Goal: Navigation & Orientation: Find specific page/section

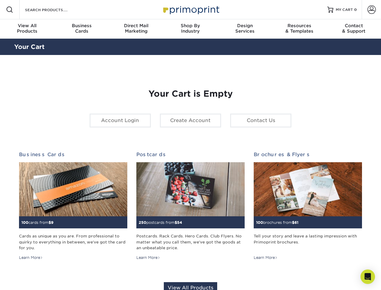
click at [191, 145] on div "Your Cart is Empty Account Login Create Account Contact Us Business Cards 100 c…" at bounding box center [191, 191] width 344 height 234
click at [10, 10] on span at bounding box center [9, 9] width 7 height 7
click at [372, 10] on span at bounding box center [372, 9] width 8 height 8
click at [27, 29] on div "View All Products" at bounding box center [27, 28] width 54 height 11
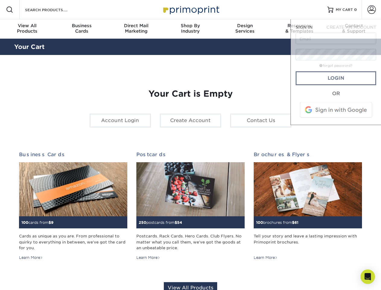
click at [82, 29] on div "Business Cards" at bounding box center [81, 28] width 54 height 11
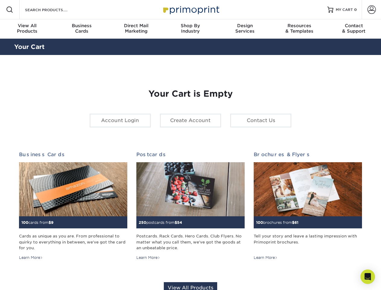
click at [136, 29] on div "Direct Mail Marketing" at bounding box center [136, 28] width 54 height 11
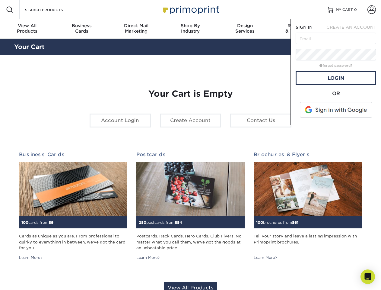
click at [191, 29] on div "Shop By Industry" at bounding box center [190, 28] width 54 height 11
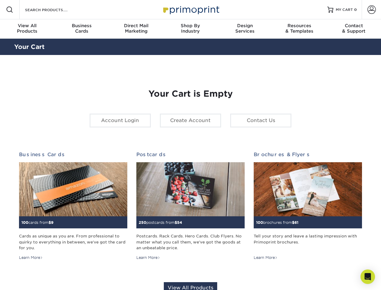
click at [245, 29] on div "Design Services" at bounding box center [245, 28] width 54 height 11
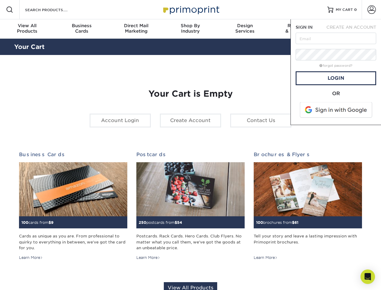
click at [300, 29] on span "SIGN IN" at bounding box center [304, 27] width 17 height 5
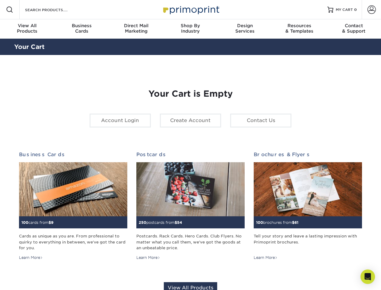
click at [354, 29] on div "Contact & Support" at bounding box center [354, 28] width 54 height 11
